Goal: Entertainment & Leisure: Browse casually

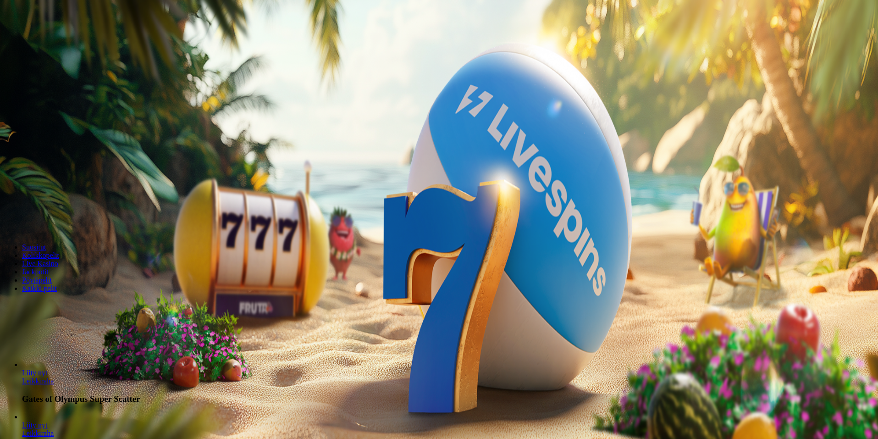
drag, startPoint x: 502, startPoint y: 124, endPoint x: 490, endPoint y: 123, distance: 12.0
click at [69, 192] on input "***" at bounding box center [36, 196] width 65 height 9
type input "*"
type input "**"
click at [48, 219] on span "Talleta ja pelaa" at bounding box center [27, 222] width 41 height 7
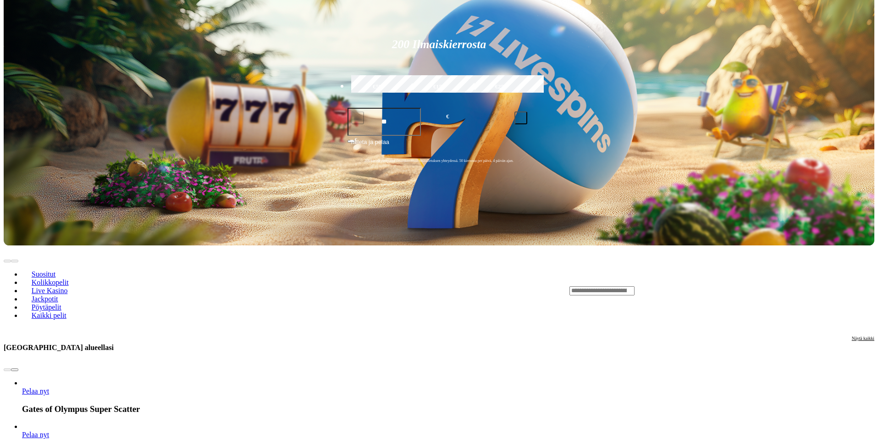
scroll to position [229, 0]
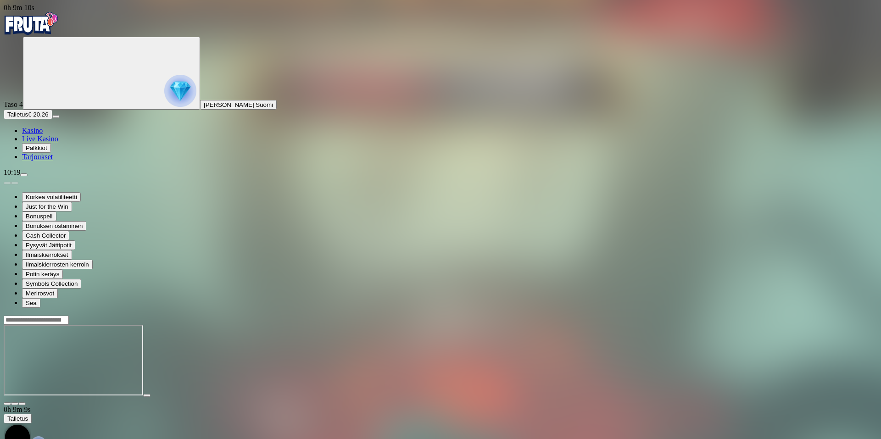
click at [49, 23] on img "Primary" at bounding box center [31, 23] width 55 height 23
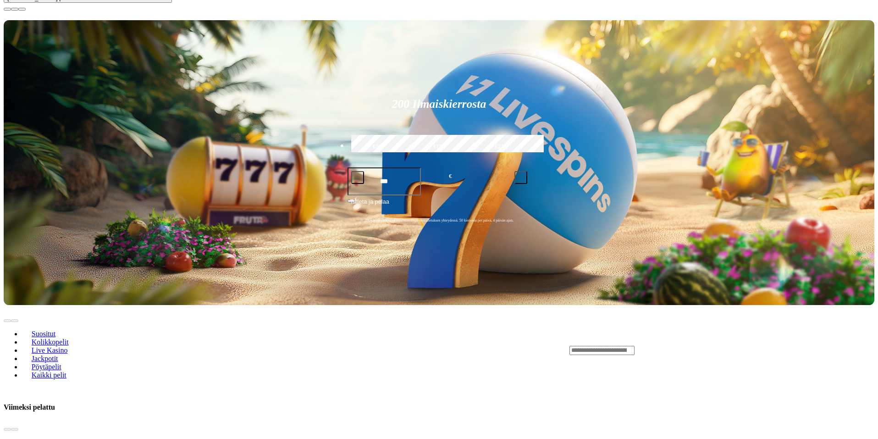
scroll to position [321, 0]
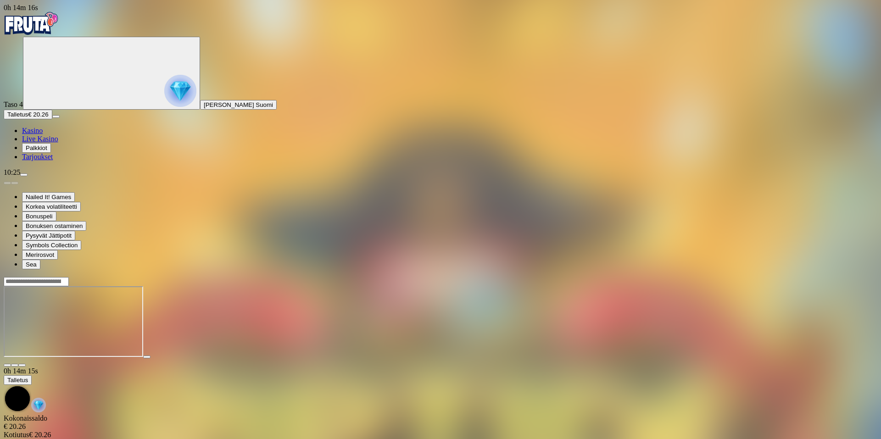
click at [38, 30] on img "Primary" at bounding box center [31, 23] width 55 height 23
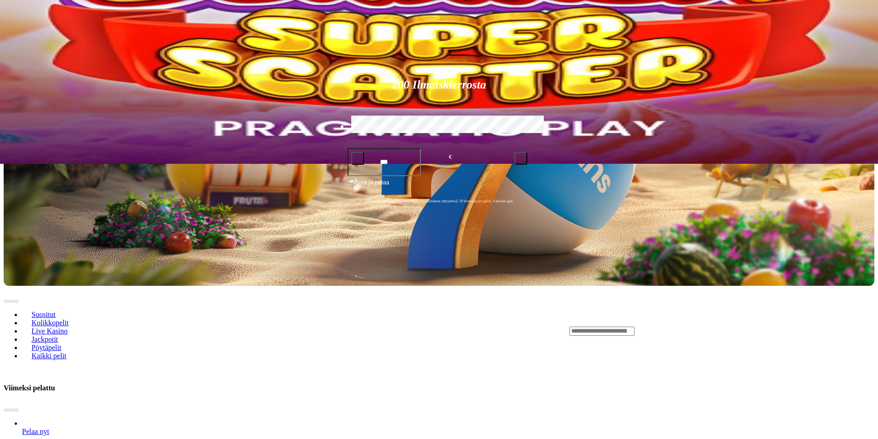
scroll to position [413, 0]
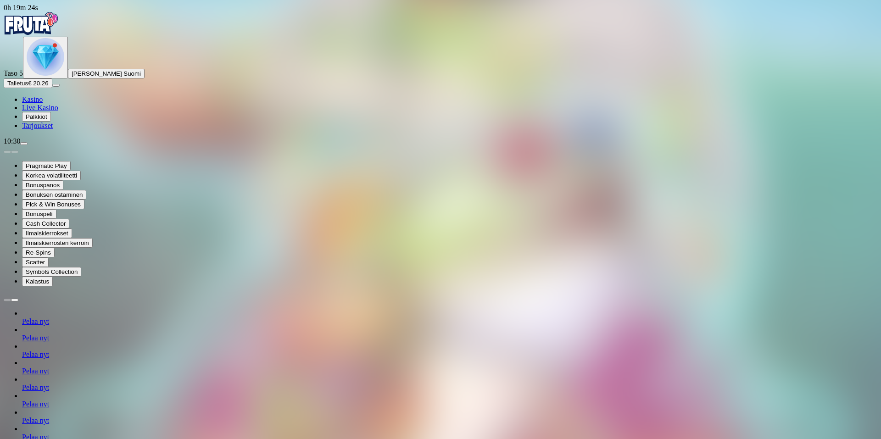
click at [39, 28] on img "Primary" at bounding box center [31, 23] width 55 height 23
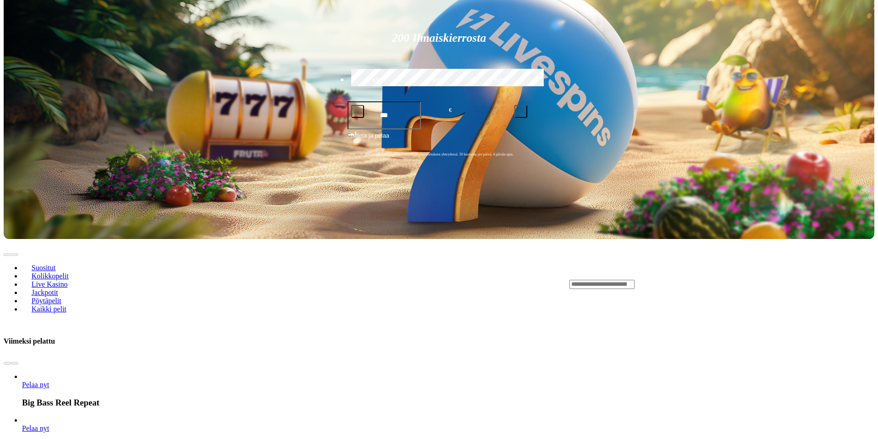
scroll to position [321, 0]
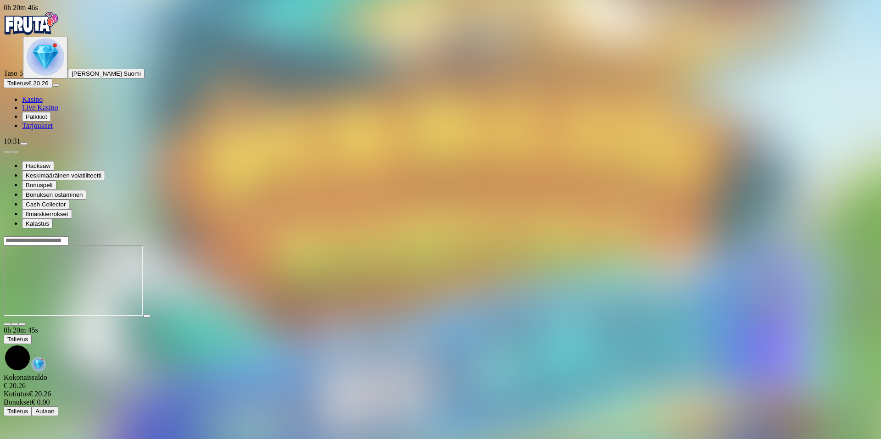
click at [35, 29] on img "Primary" at bounding box center [31, 23] width 55 height 23
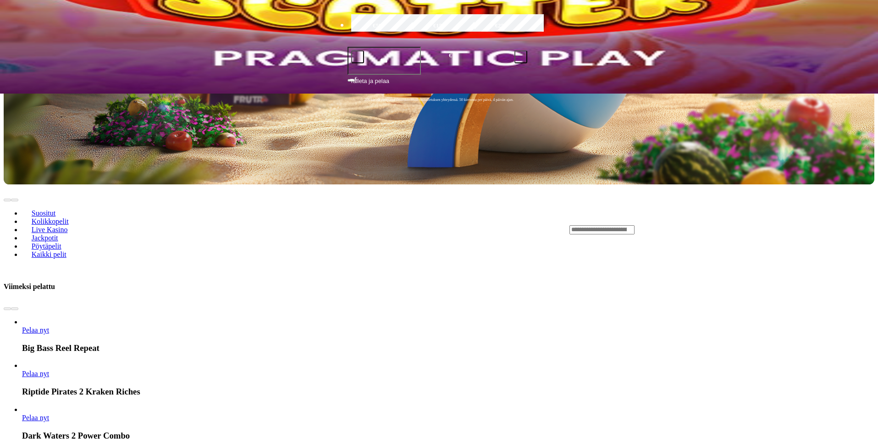
scroll to position [367, 0]
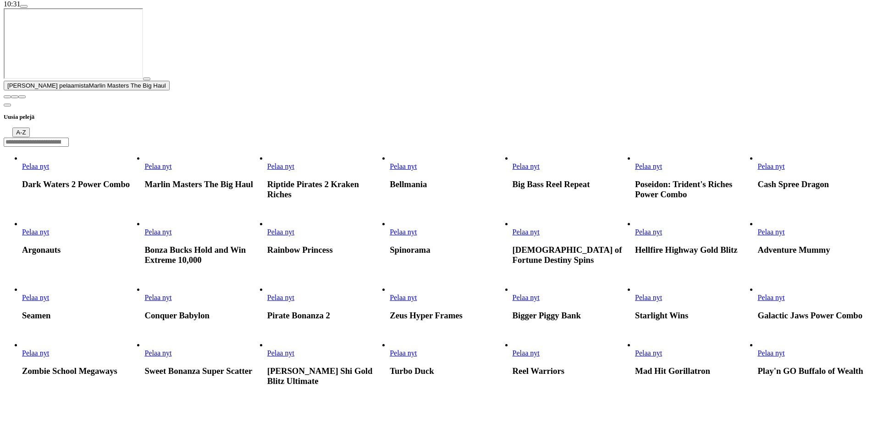
scroll to position [138, 0]
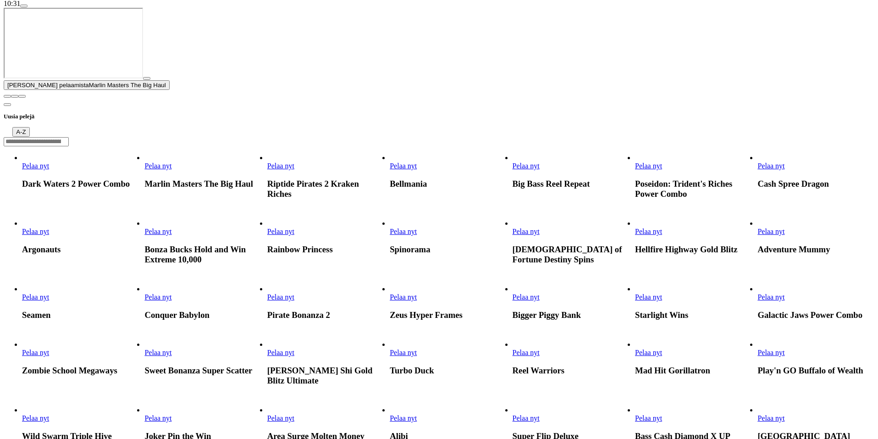
click at [49, 293] on span "Pelaa nyt" at bounding box center [35, 297] width 27 height 8
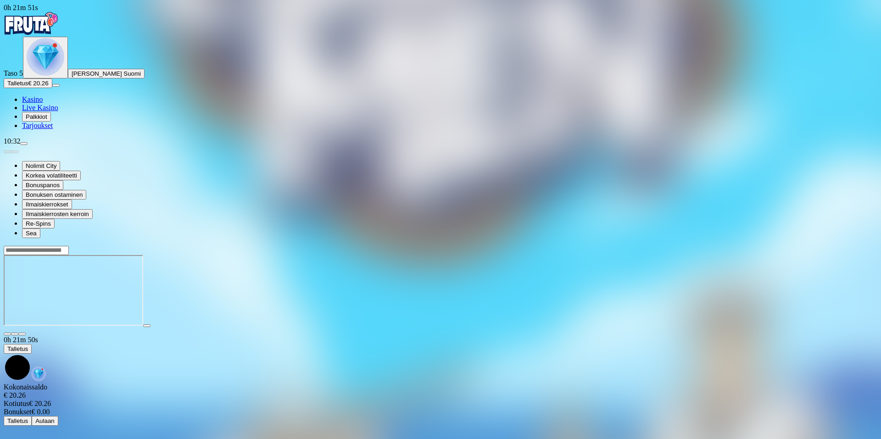
click at [39, 30] on img "Primary" at bounding box center [31, 23] width 55 height 23
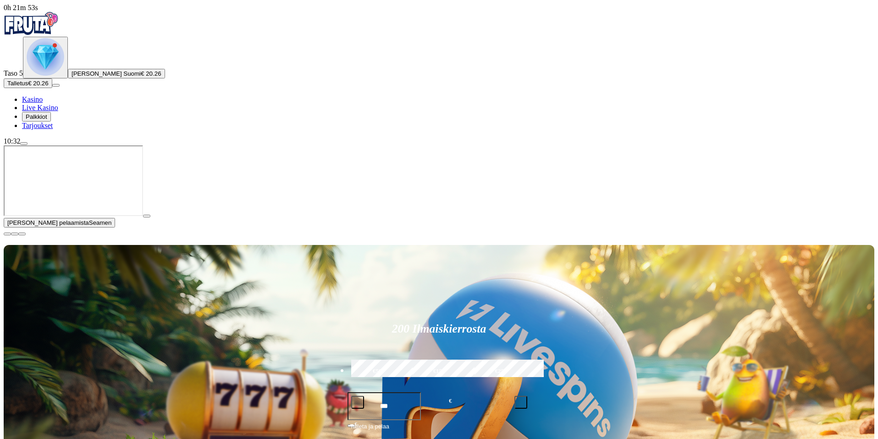
type input "****"
